Goal: Check status: Check status

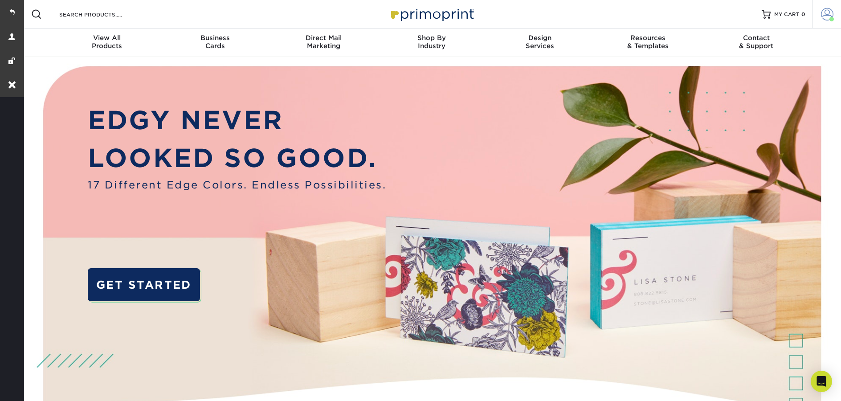
click at [824, 15] on span at bounding box center [827, 14] width 12 height 12
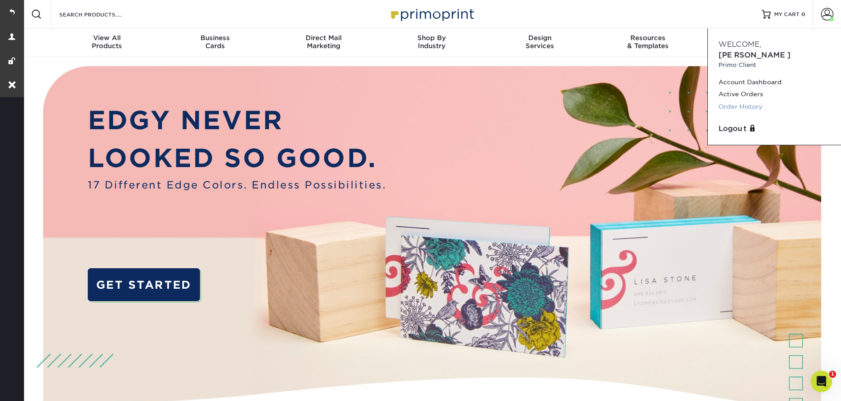
click at [738, 101] on link "Order History" at bounding box center [774, 107] width 112 height 12
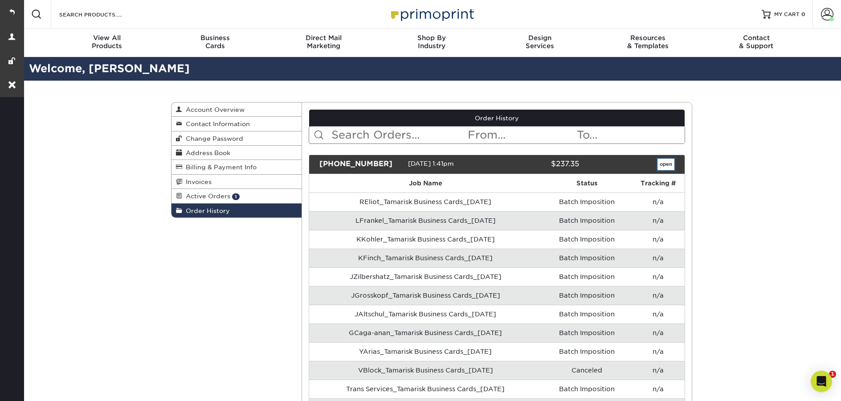
click at [669, 167] on link "open" at bounding box center [665, 165] width 17 height 12
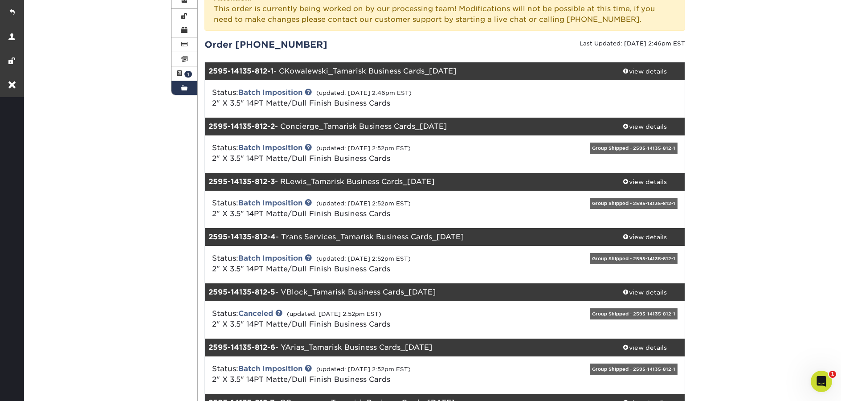
scroll to position [123, 0]
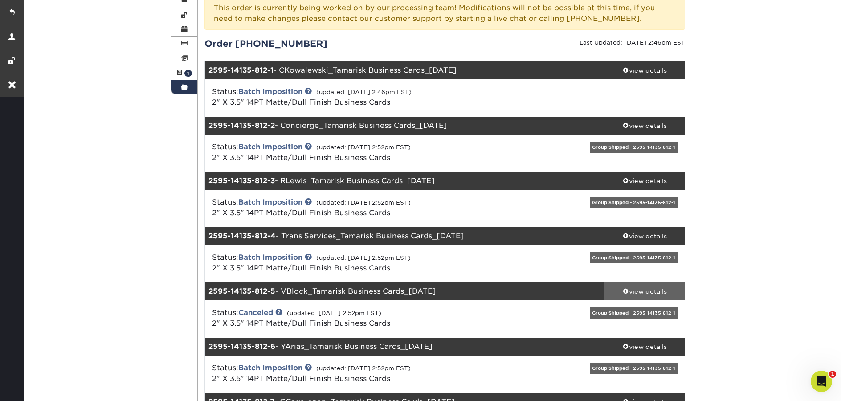
click at [642, 295] on div "view details" at bounding box center [644, 291] width 80 height 9
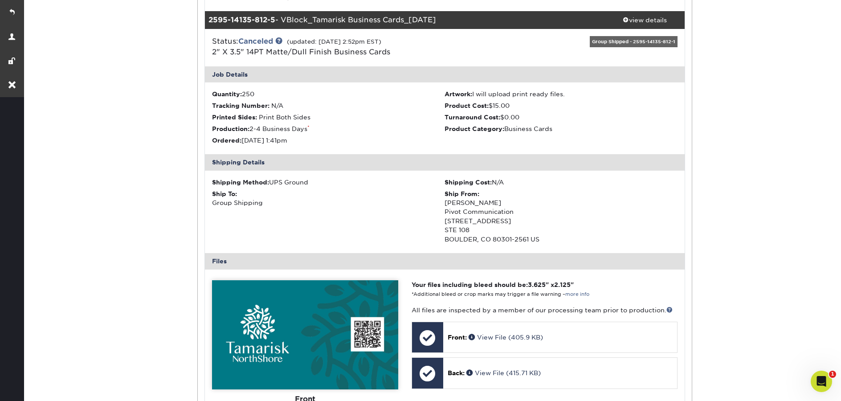
scroll to position [348, 0]
